Goal: Task Accomplishment & Management: Manage account settings

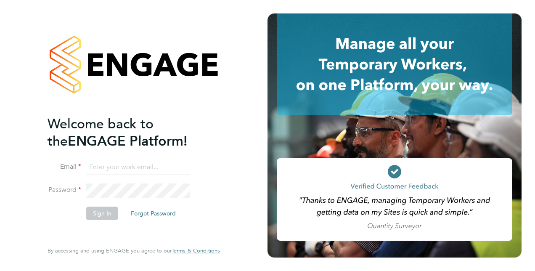
type input "[PERSON_NAME][EMAIL_ADDRESS][DOMAIN_NAME]"
click at [94, 216] on button "Sign In" at bounding box center [102, 212] width 32 height 13
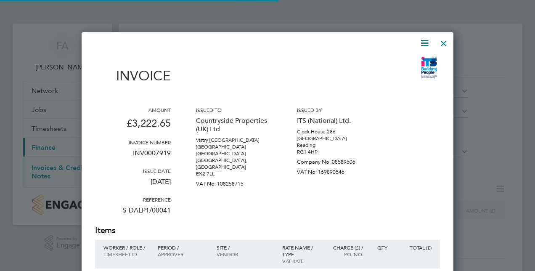
scroll to position [589, 372]
click at [450, 45] on div at bounding box center [443, 41] width 15 height 15
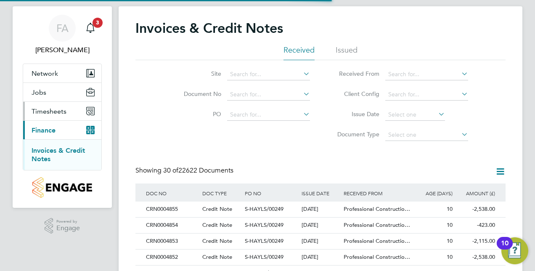
scroll to position [0, 0]
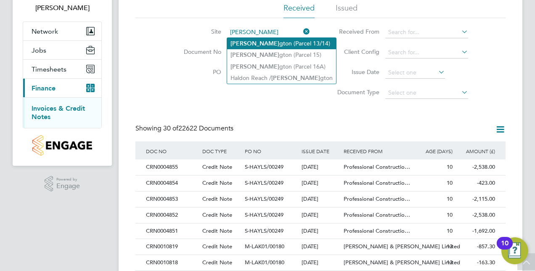
click at [277, 46] on li "Alphin gton (Parcel 13/14)" at bounding box center [281, 43] width 109 height 11
type input "Alphington (Parcel 13/14)"
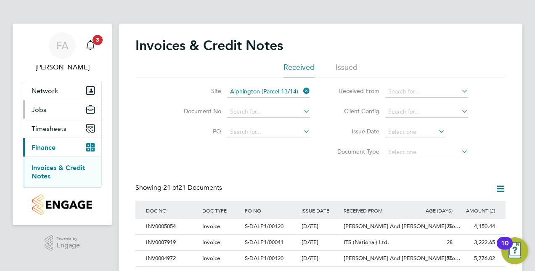
click at [48, 111] on button "Jobs" at bounding box center [62, 109] width 78 height 18
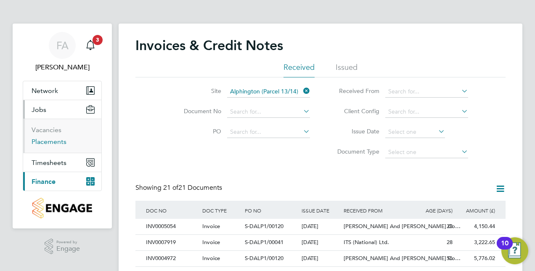
click at [46, 145] on link "Placements" at bounding box center [49, 141] width 35 height 8
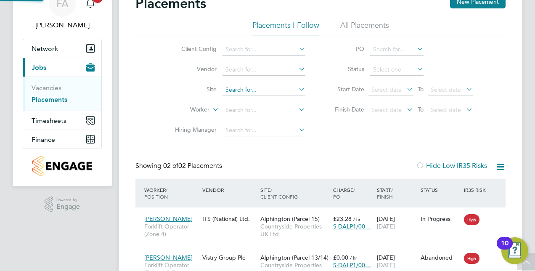
click at [255, 90] on input at bounding box center [263, 90] width 83 height 12
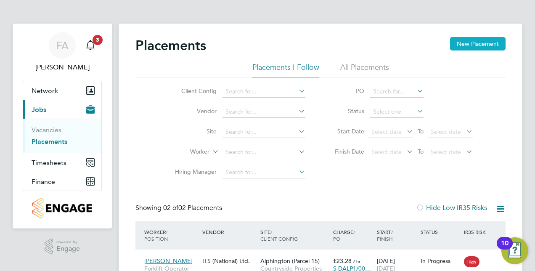
click at [468, 46] on button "New Placement" at bounding box center [477, 43] width 55 height 13
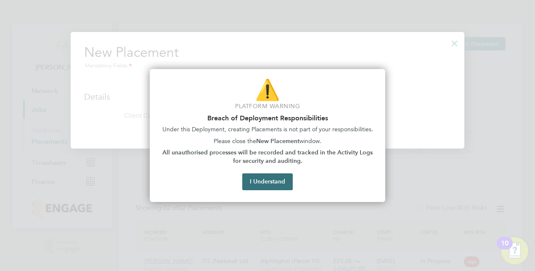
click at [278, 185] on button "I Understand" at bounding box center [267, 181] width 50 height 17
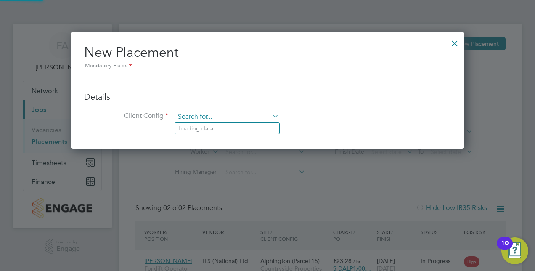
click at [195, 119] on input at bounding box center [227, 117] width 104 height 13
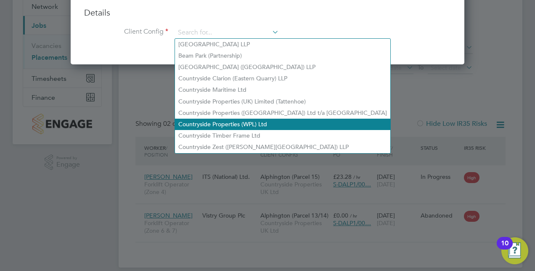
click at [266, 126] on li "Countryside Properties (WPL) Ltd" at bounding box center [282, 124] width 215 height 11
type input "Countryside Properties (WPL) Ltd"
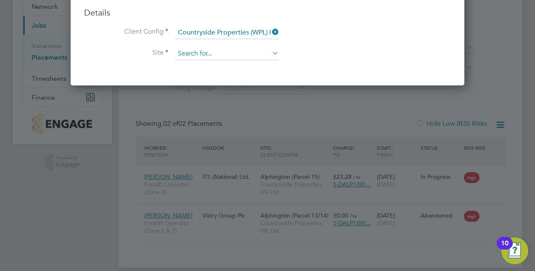
click at [212, 54] on input at bounding box center [227, 54] width 104 height 13
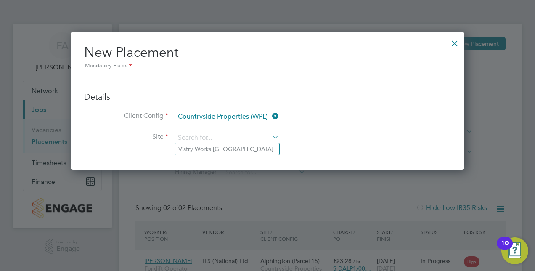
click at [455, 42] on div at bounding box center [454, 41] width 15 height 15
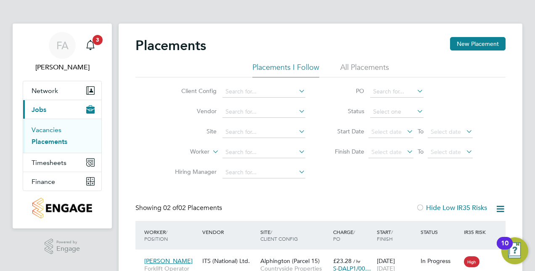
click at [48, 131] on link "Vacancies" at bounding box center [47, 130] width 30 height 8
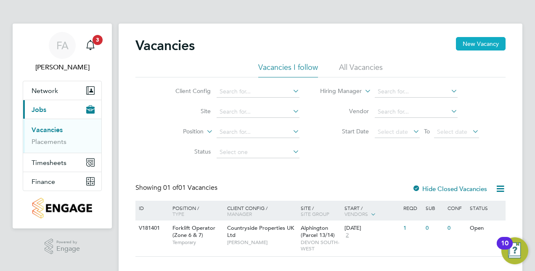
click at [493, 41] on button "New Vacancy" at bounding box center [481, 43] width 50 height 13
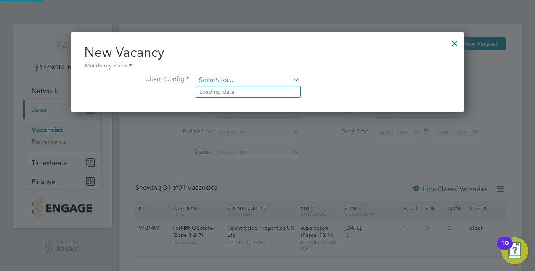
click at [223, 82] on input at bounding box center [248, 80] width 104 height 13
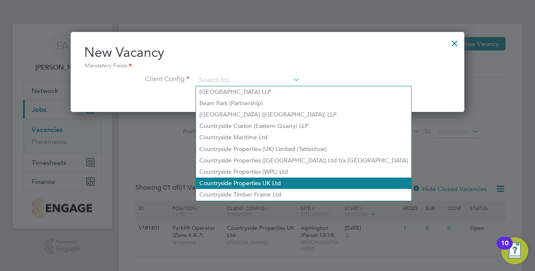
click at [280, 182] on li "Countryside Properties UK Ltd" at bounding box center [303, 182] width 215 height 11
type input "Countryside Properties UK Ltd"
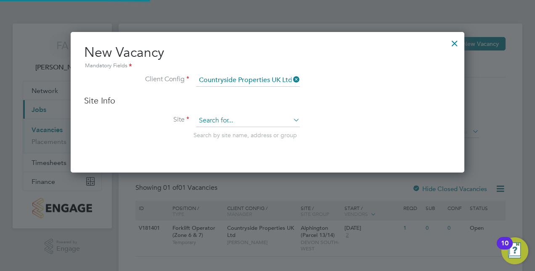
click at [262, 116] on input at bounding box center [248, 120] width 104 height 13
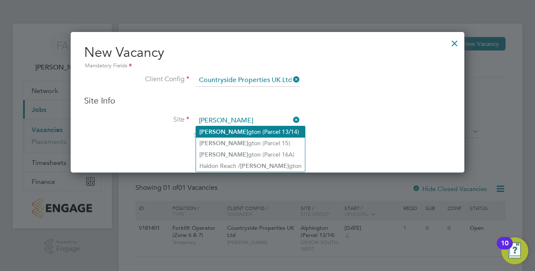
click at [274, 130] on li "Alphin gton (Parcel 13/14)" at bounding box center [250, 131] width 109 height 11
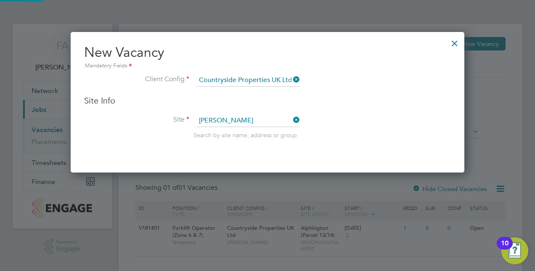
type input "Alphington (Parcel 13/14)"
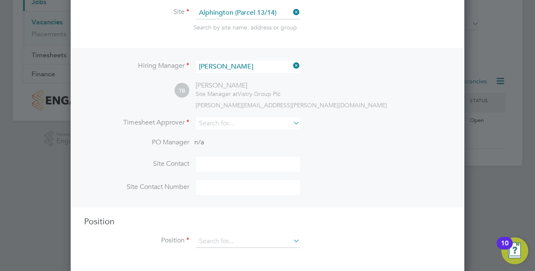
click at [228, 155] on li "PO Manager n/a" at bounding box center [267, 147] width 367 height 19
click at [229, 161] on input at bounding box center [248, 164] width 104 height 15
click at [420, 110] on div "Hiring Manager Tom Barnett TB Tom Barnett Site Manager at Vistry Group Plc tom.…" at bounding box center [267, 127] width 392 height 159
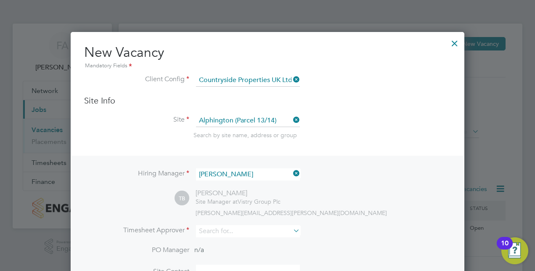
click at [459, 42] on div at bounding box center [454, 41] width 15 height 15
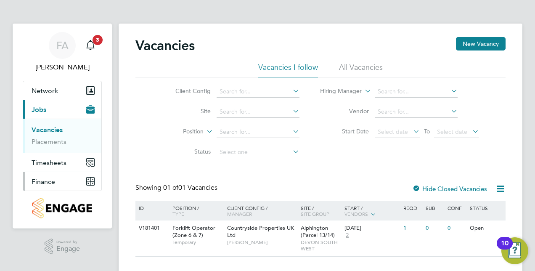
click at [49, 181] on span "Finance" at bounding box center [44, 181] width 24 height 8
click at [53, 173] on button "Finance" at bounding box center [62, 181] width 78 height 18
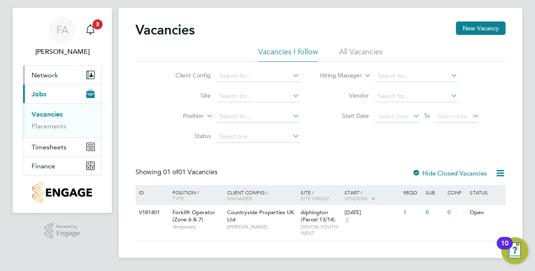
click at [58, 72] on button "Network" at bounding box center [62, 75] width 78 height 18
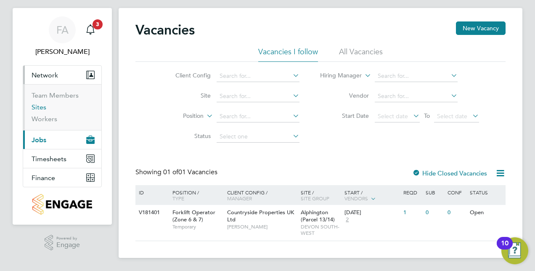
click at [42, 106] on link "Sites" at bounding box center [39, 107] width 15 height 8
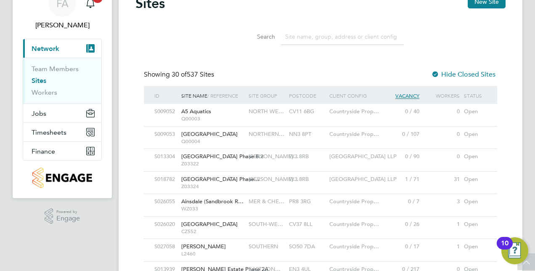
click at [286, 39] on input at bounding box center [342, 37] width 123 height 16
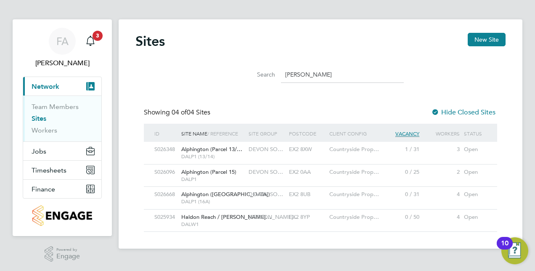
type input "alphin"
click at [212, 149] on span "Alphington (Parcel 13/…" at bounding box center [211, 148] width 61 height 7
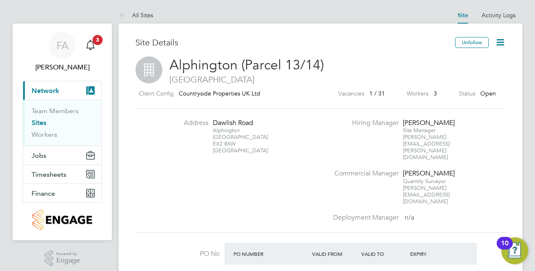
click at [505, 42] on icon at bounding box center [500, 42] width 11 height 11
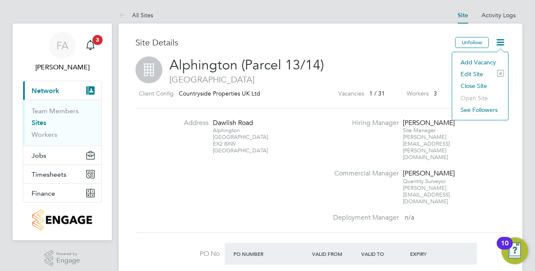
click at [475, 71] on li "Edit Site e" at bounding box center [480, 74] width 48 height 12
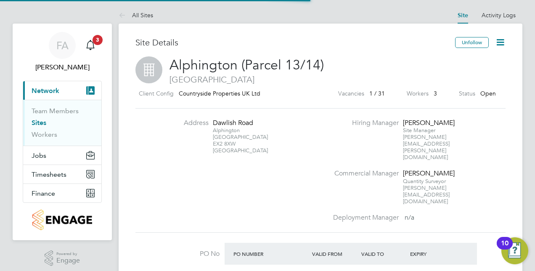
type input "[GEOGRAPHIC_DATA]"
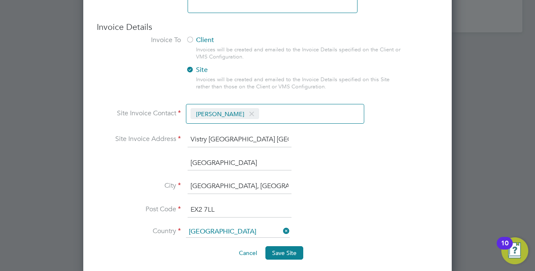
scroll to position [769, 0]
click at [252, 156] on input "[GEOGRAPHIC_DATA]" at bounding box center [239, 162] width 104 height 15
click at [241, 156] on input "[GEOGRAPHIC_DATA]" at bounding box center [239, 162] width 104 height 15
drag, startPoint x: 237, startPoint y: 164, endPoint x: 162, endPoint y: 161, distance: 74.4
click at [163, 162] on li "[GEOGRAPHIC_DATA]" at bounding box center [267, 167] width 341 height 24
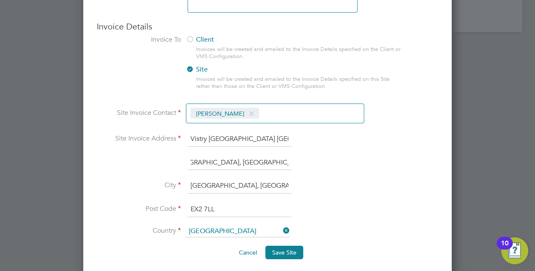
scroll to position [0, 24]
type input "[GEOGRAPHIC_DATA], [GEOGRAPHIC_DATA], [GEOGRAPHIC_DATA]"
click at [258, 181] on input "Sowton Industrial Estate, Exeter" at bounding box center [239, 185] width 104 height 15
drag, startPoint x: 263, startPoint y: 184, endPoint x: 177, endPoint y: 184, distance: 86.2
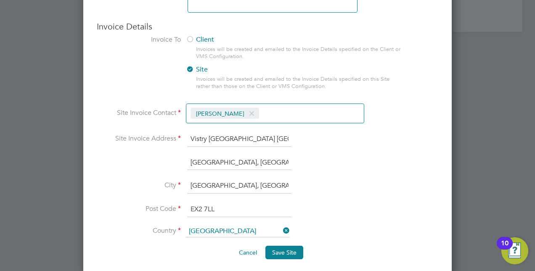
click at [177, 184] on li "City Sowton Industrial Estate, Exeter" at bounding box center [267, 190] width 341 height 24
click at [255, 181] on input "Clyst St. Mary, Exeter" at bounding box center [239, 185] width 104 height 15
drag, startPoint x: 256, startPoint y: 182, endPoint x: 235, endPoint y: 185, distance: 20.3
click at [235, 185] on input "Clyst St. Mary, Exeter" at bounding box center [239, 185] width 104 height 15
type input "Clyst St. Mary, Devon"
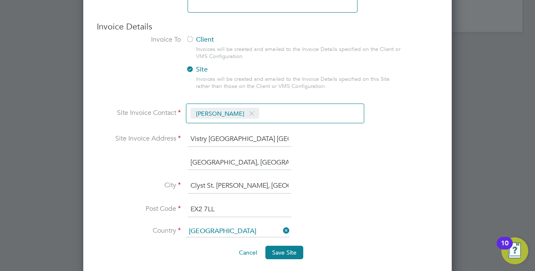
drag, startPoint x: 215, startPoint y: 204, endPoint x: 199, endPoint y: 202, distance: 16.1
click at [199, 202] on input "EX2 7LL" at bounding box center [239, 209] width 104 height 15
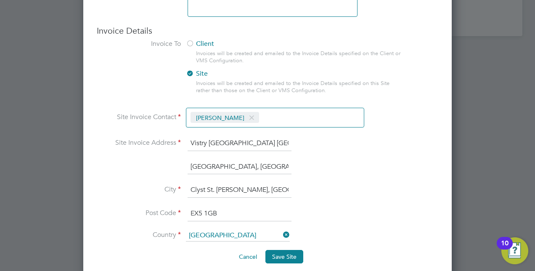
scroll to position [769, 0]
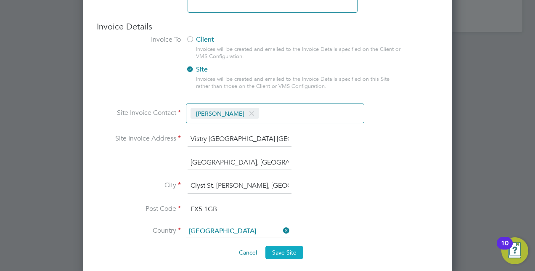
type input "EX5 1GB"
click at [290, 251] on button "Save Site" at bounding box center [284, 251] width 38 height 13
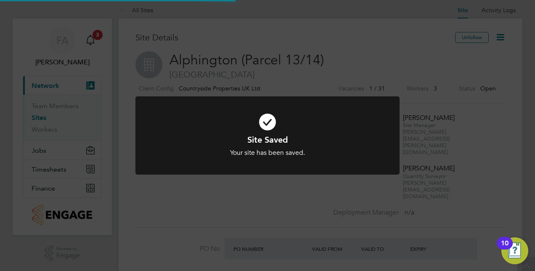
scroll to position [0, 0]
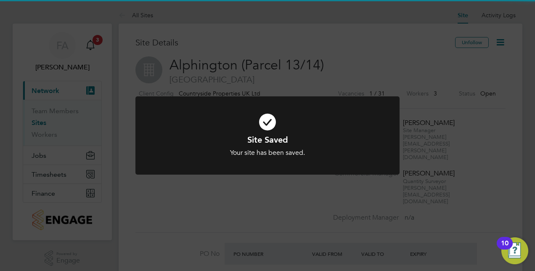
click at [179, 176] on div "Site Saved Your site has been saved. Cancel Okay" at bounding box center [267, 140] width 264 height 89
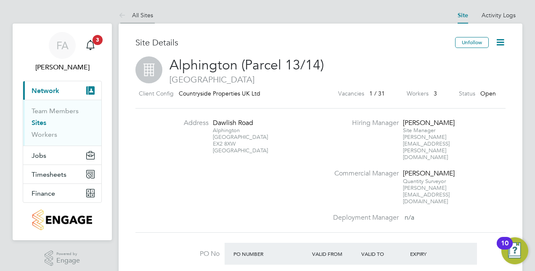
click at [132, 11] on li "All Sites" at bounding box center [136, 15] width 34 height 17
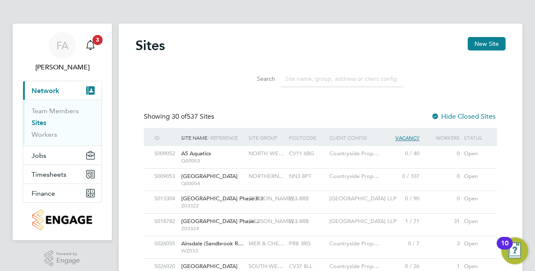
click at [293, 80] on input at bounding box center [342, 79] width 123 height 16
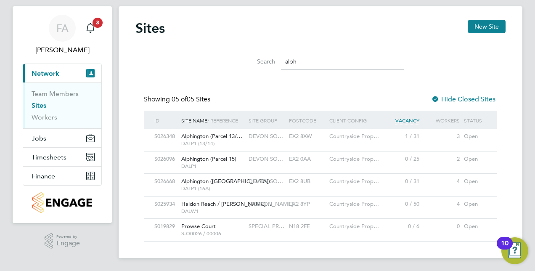
type input "alph"
click at [216, 156] on span "Alphington (Parcel 15)" at bounding box center [208, 158] width 55 height 7
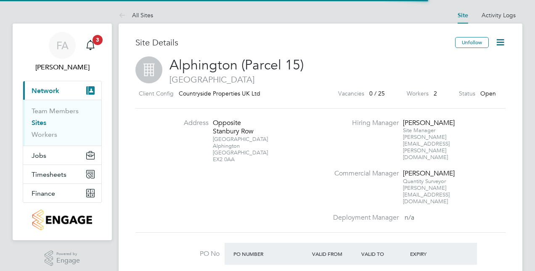
scroll to position [14, 79]
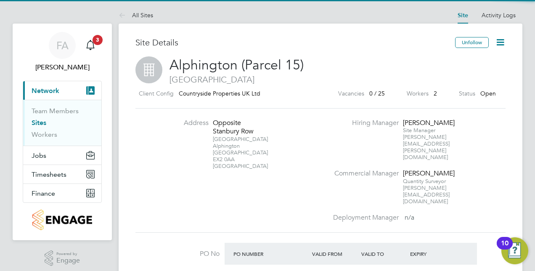
click at [501, 47] on icon at bounding box center [500, 42] width 11 height 11
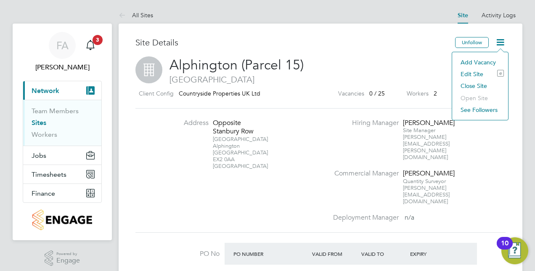
click at [472, 71] on li "Edit Site e" at bounding box center [480, 74] width 48 height 12
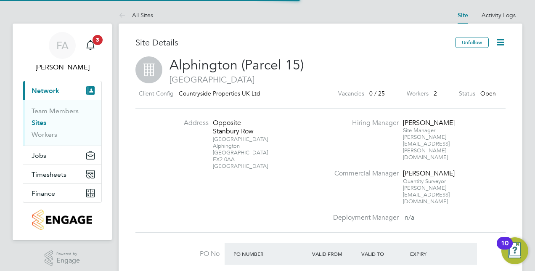
type input "[GEOGRAPHIC_DATA]"
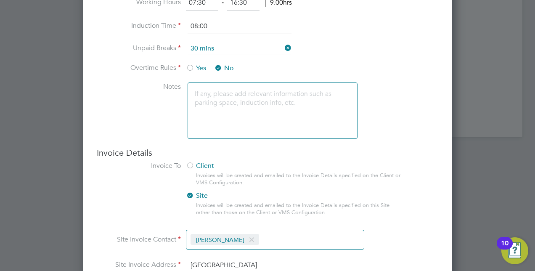
scroll to position [757, 0]
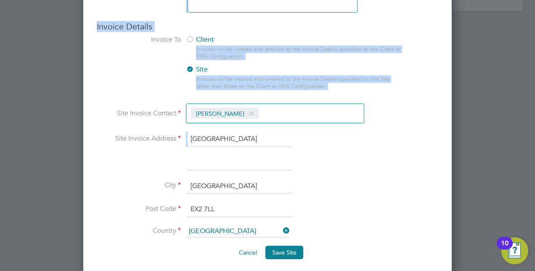
drag, startPoint x: 187, startPoint y: 134, endPoint x: 491, endPoint y: 158, distance: 304.9
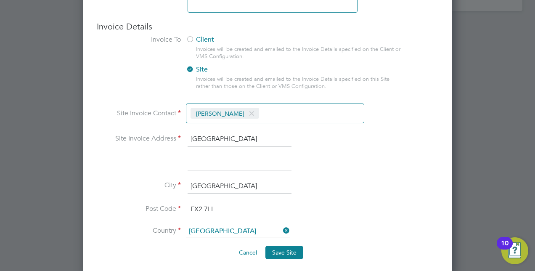
click at [294, 143] on li "Site Invoice Address [GEOGRAPHIC_DATA]" at bounding box center [267, 144] width 341 height 24
drag, startPoint x: 191, startPoint y: 134, endPoint x: 341, endPoint y: 135, distance: 150.5
click at [341, 135] on li "Site Invoice Address [GEOGRAPHIC_DATA]" at bounding box center [267, 144] width 341 height 24
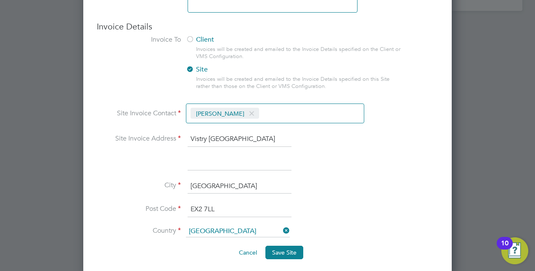
type input "Vistry [GEOGRAPHIC_DATA] [GEOGRAPHIC_DATA]"
type input "[GEOGRAPHIC_DATA], [GEOGRAPHIC_DATA], [GEOGRAPHIC_DATA]"
drag, startPoint x: 263, startPoint y: 158, endPoint x: 304, endPoint y: 161, distance: 41.2
click at [304, 161] on li "[GEOGRAPHIC_DATA], [GEOGRAPHIC_DATA], [GEOGRAPHIC_DATA]" at bounding box center [267, 167] width 341 height 24
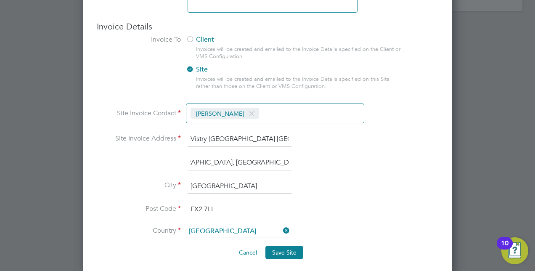
click at [251, 179] on input "[GEOGRAPHIC_DATA]" at bounding box center [239, 186] width 104 height 15
drag, startPoint x: 242, startPoint y: 178, endPoint x: 166, endPoint y: 182, distance: 75.4
click at [166, 182] on li "City [GEOGRAPHIC_DATA]" at bounding box center [267, 191] width 341 height 24
type input "d"
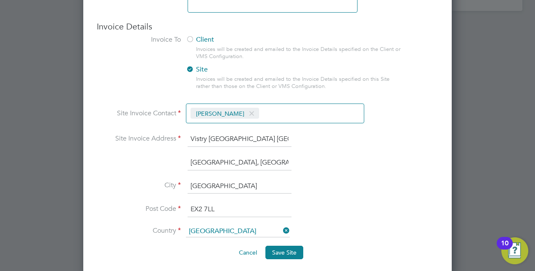
type input "[GEOGRAPHIC_DATA]"
drag, startPoint x: 251, startPoint y: 206, endPoint x: 199, endPoint y: 213, distance: 52.6
click at [199, 213] on li "Post Code EX2 7LL" at bounding box center [267, 214] width 341 height 24
type input "EX5 1GB"
click at [265, 247] on button "Save Site" at bounding box center [284, 251] width 38 height 13
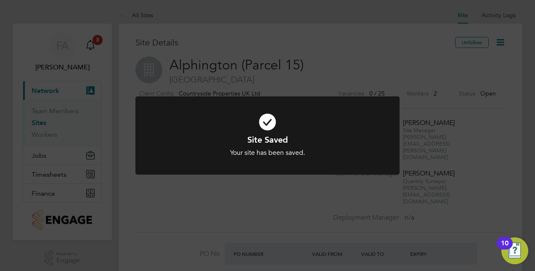
click at [152, 40] on div "Site Saved Your site has been saved. Cancel Okay" at bounding box center [267, 135] width 535 height 271
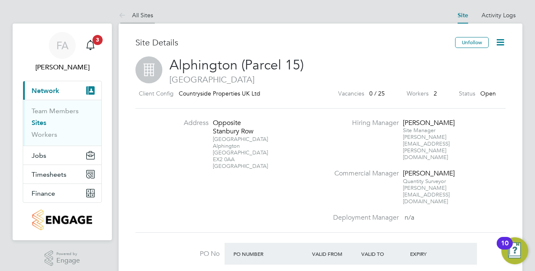
click at [135, 15] on link "All Sites" at bounding box center [136, 15] width 34 height 8
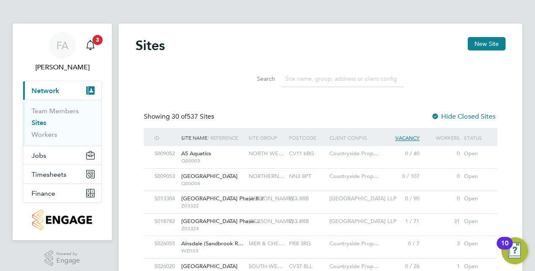
click at [311, 82] on input at bounding box center [342, 79] width 123 height 16
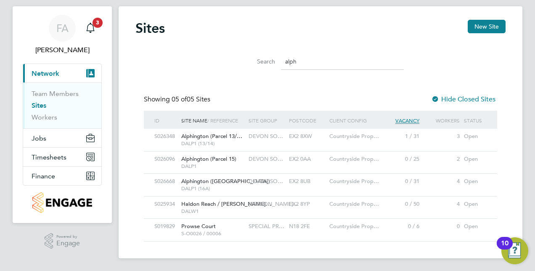
type input "alph"
click at [223, 184] on span "Alphington ([GEOGRAPHIC_DATA])" at bounding box center [225, 180] width 89 height 7
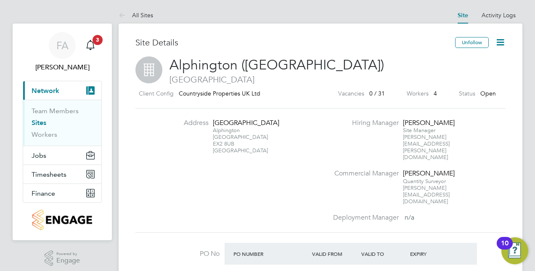
click at [505, 40] on icon at bounding box center [500, 42] width 11 height 11
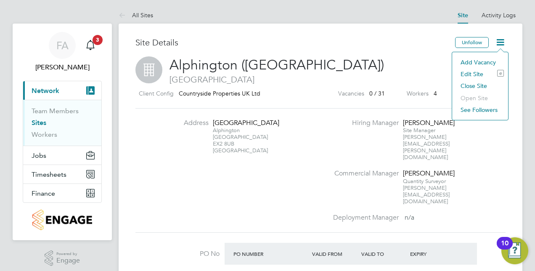
click at [473, 70] on li "Edit Site e" at bounding box center [480, 74] width 48 height 12
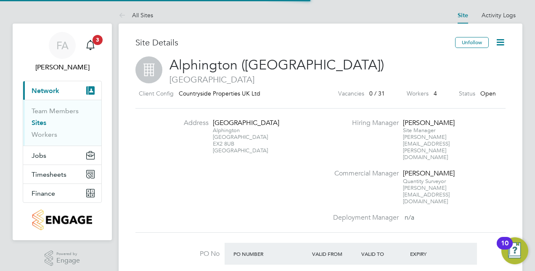
type input "[GEOGRAPHIC_DATA]"
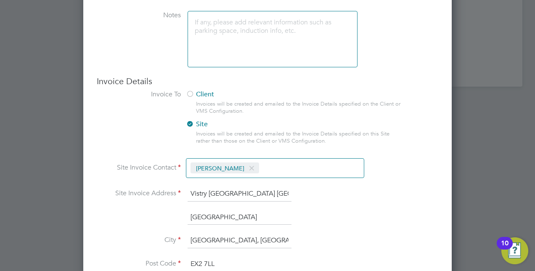
scroll to position [769, 0]
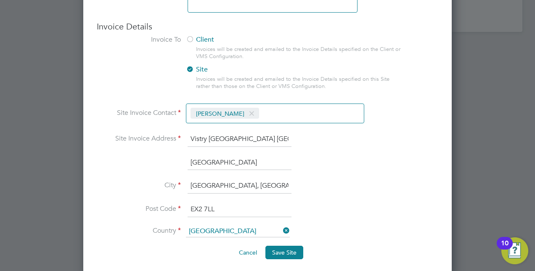
click at [213, 155] on input "Heron Road" at bounding box center [239, 162] width 104 height 15
drag, startPoint x: 215, startPoint y: 160, endPoint x: 161, endPoint y: 155, distance: 54.5
click at [161, 155] on li "Heron Road" at bounding box center [267, 167] width 341 height 24
click at [192, 182] on input "Sowton Industrial Estate, Exeter" at bounding box center [239, 185] width 104 height 15
drag, startPoint x: 187, startPoint y: 180, endPoint x: 324, endPoint y: 178, distance: 136.2
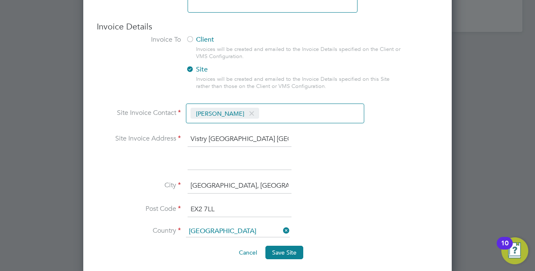
click at [322, 179] on li "City Sowton Industrial Estate, Exeter" at bounding box center [267, 190] width 341 height 24
type input "[GEOGRAPHIC_DATA]"
drag, startPoint x: 234, startPoint y: 205, endPoint x: 172, endPoint y: 207, distance: 62.7
click at [172, 207] on li "Post Code EX2 7LL" at bounding box center [267, 214] width 341 height 24
type input "EX5 1GB"
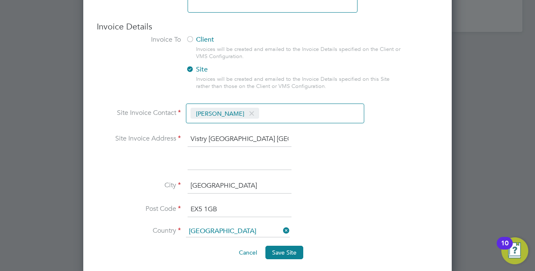
click at [227, 155] on input at bounding box center [239, 162] width 104 height 15
type input "[GEOGRAPHIC_DATA], [GEOGRAPHIC_DATA], [GEOGRAPHIC_DATA]"
click at [288, 248] on span "Save Site" at bounding box center [284, 252] width 24 height 8
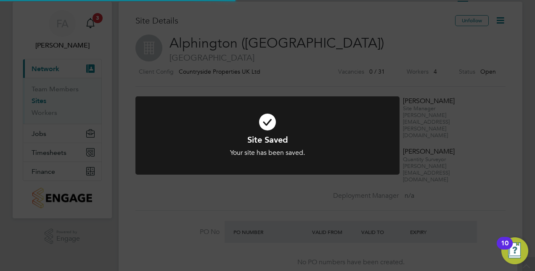
scroll to position [0, 0]
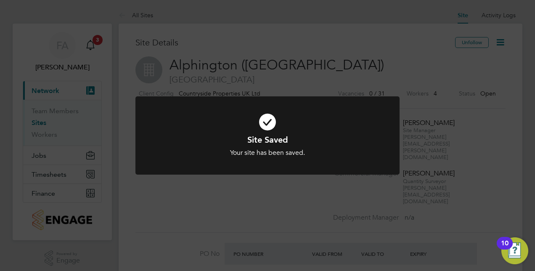
click at [392, 52] on div "Site Saved Your site has been saved. Cancel Okay" at bounding box center [267, 135] width 535 height 271
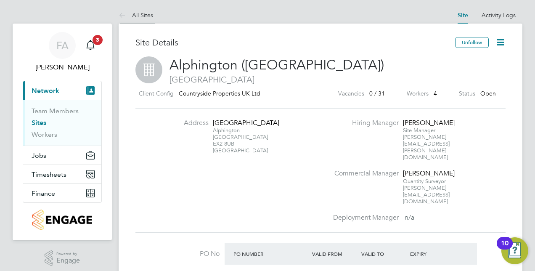
click at [147, 19] on li "All Sites" at bounding box center [136, 15] width 34 height 17
